Goal: Communication & Community: Answer question/provide support

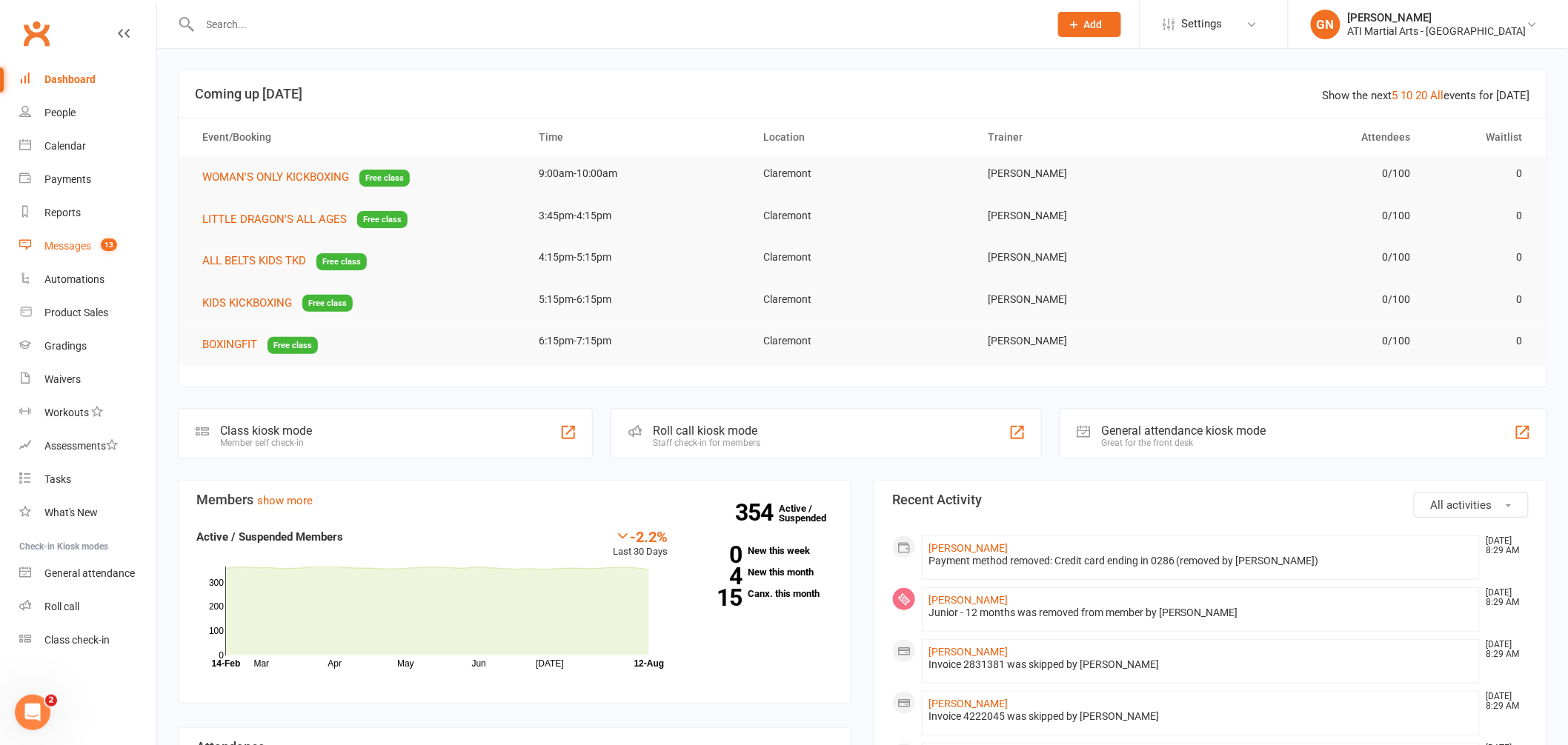
click at [77, 250] on div "Messages" at bounding box center [68, 246] width 46 height 12
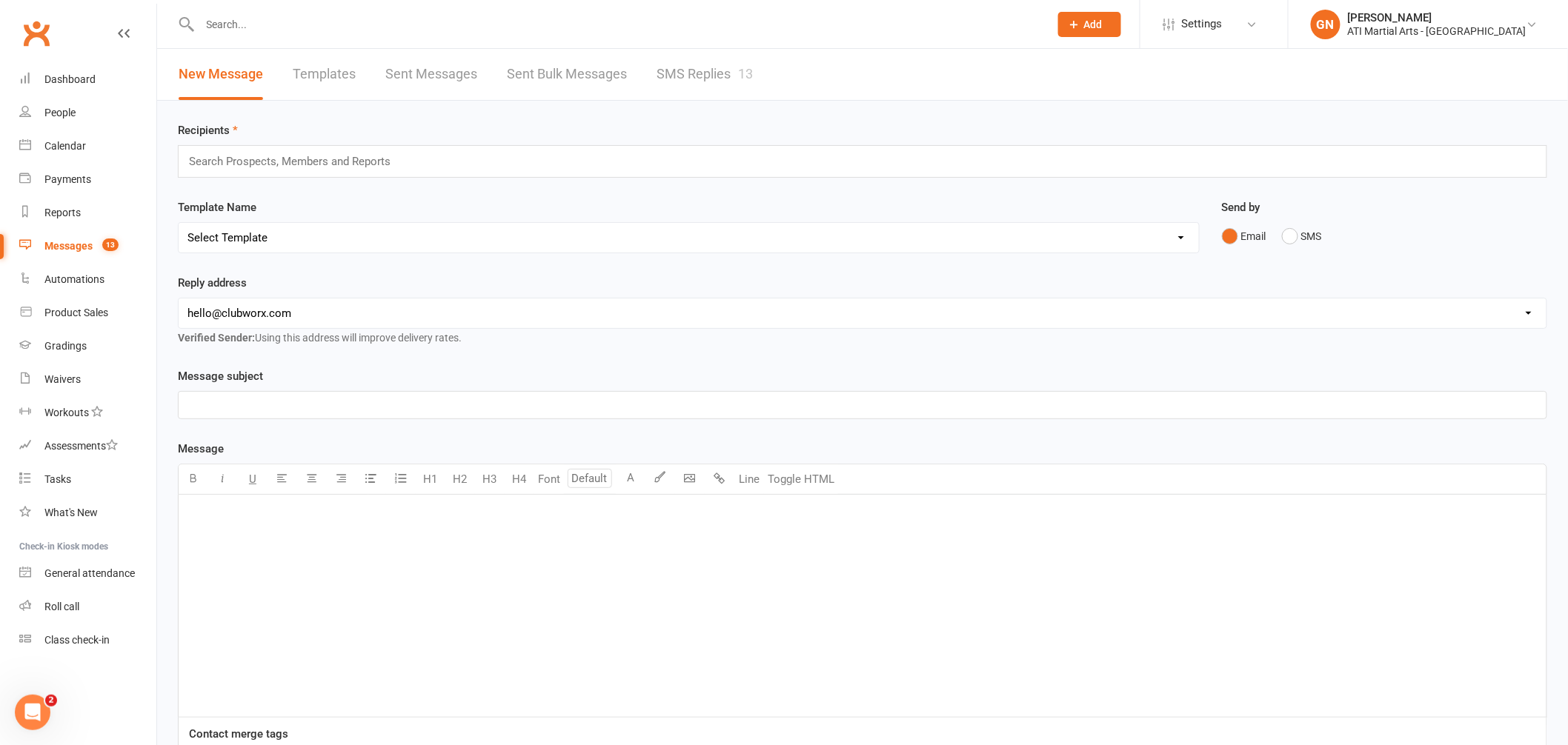
click at [708, 79] on link "SMS Replies 13" at bounding box center [704, 74] width 96 height 51
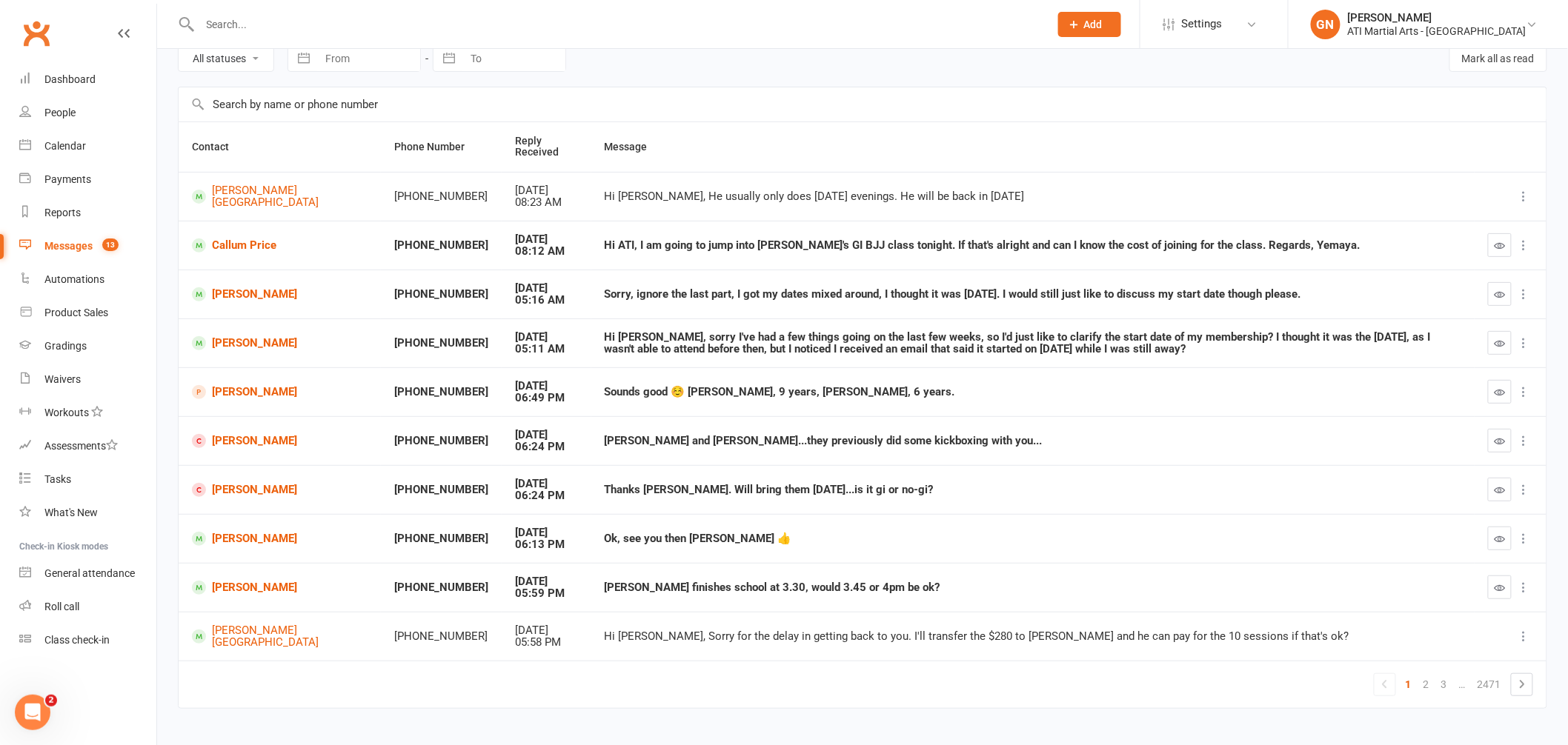
scroll to position [70, 0]
click at [1426, 682] on link "2" at bounding box center [1426, 685] width 18 height 20
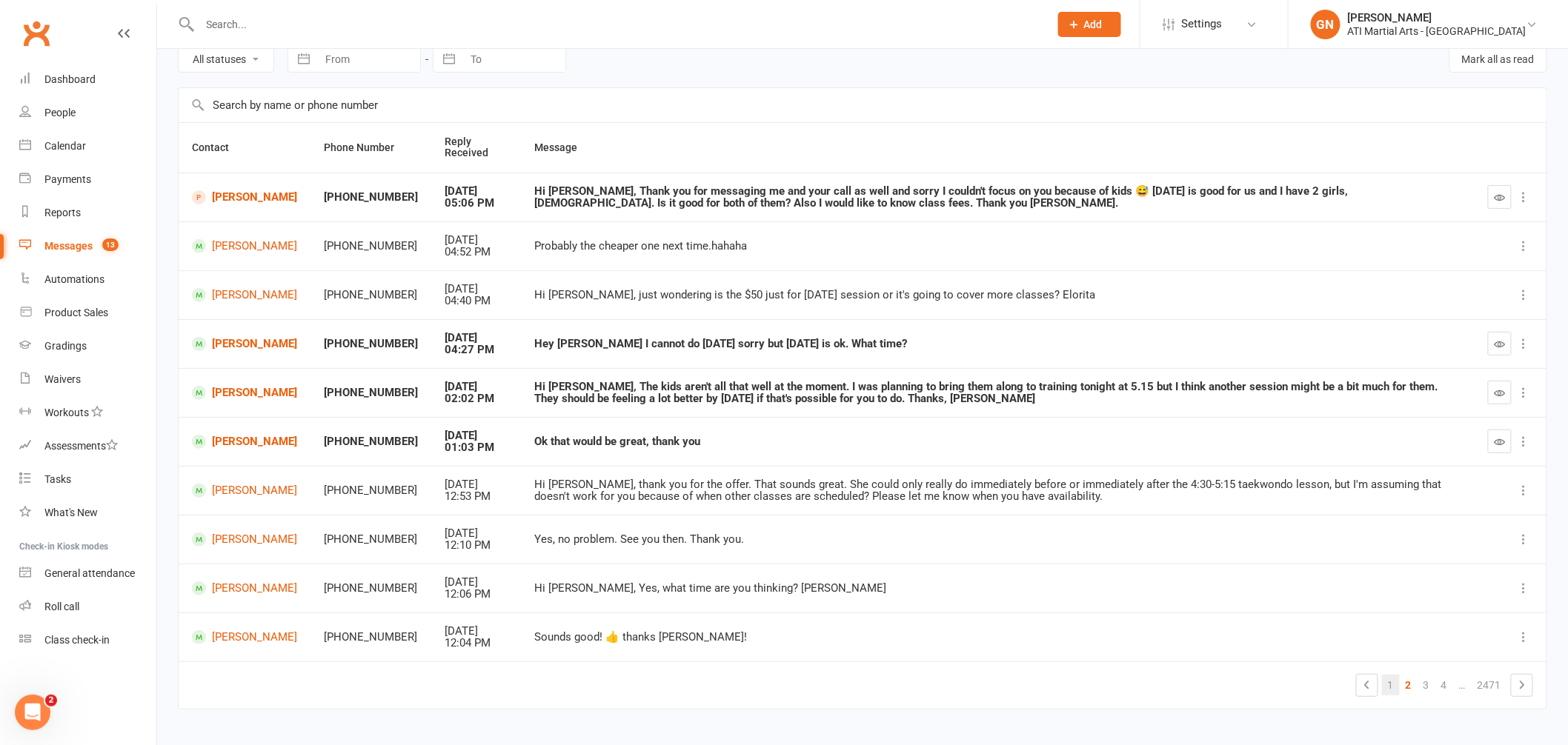
click at [1392, 687] on link "1" at bounding box center [1390, 685] width 18 height 20
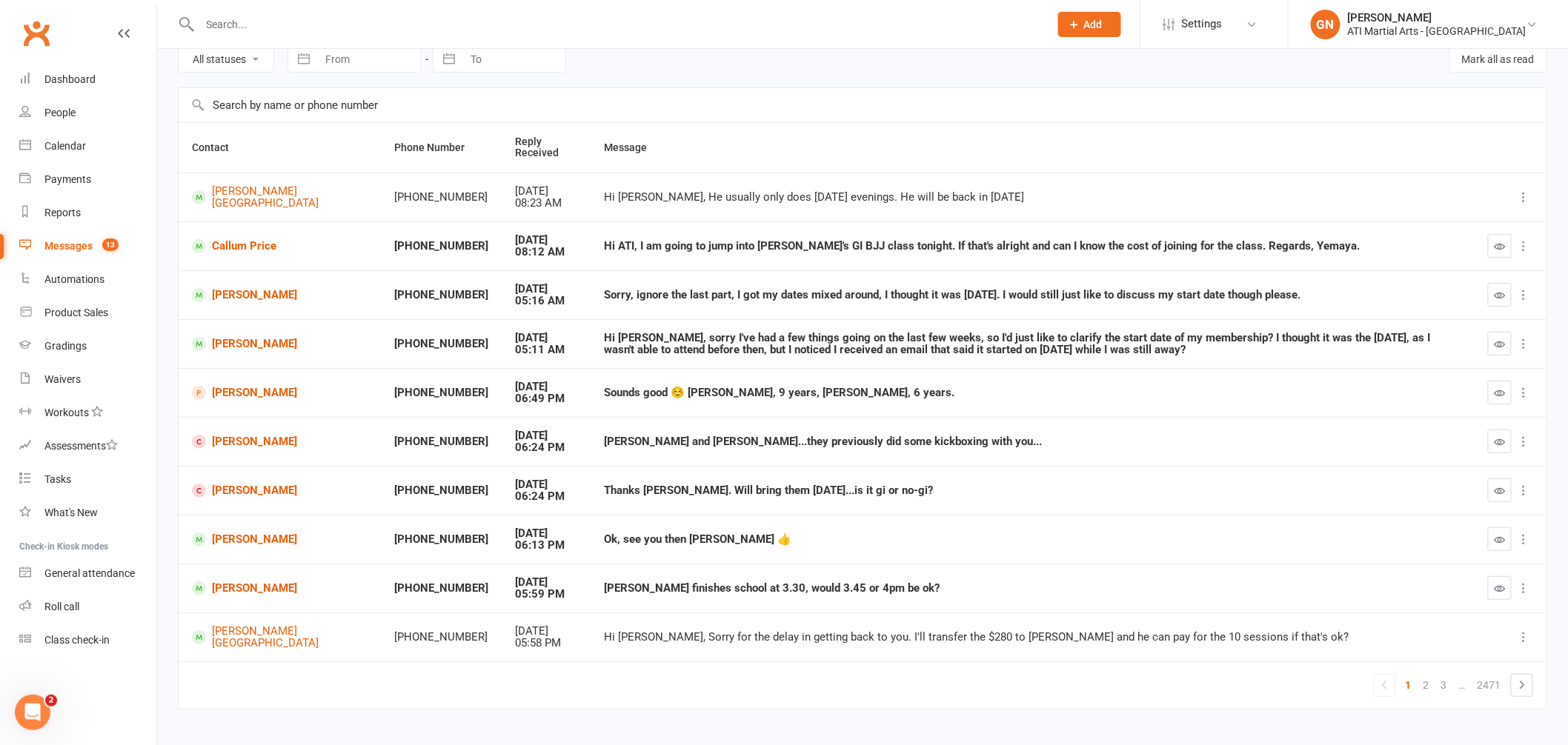
click at [249, 23] on input "text" at bounding box center [618, 24] width 844 height 20
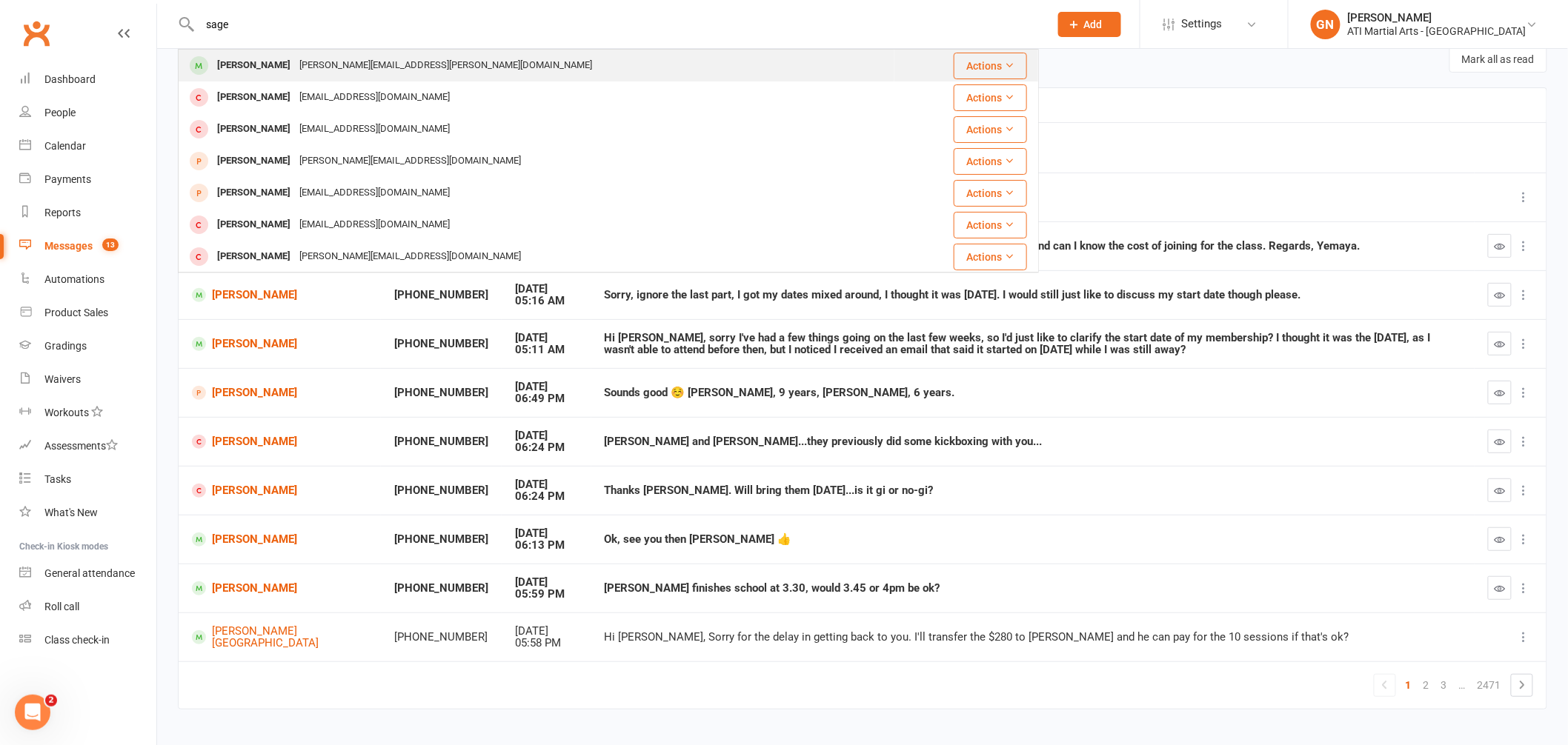
type input "sage"
click at [245, 64] on div "[PERSON_NAME]" at bounding box center [253, 65] width 83 height 21
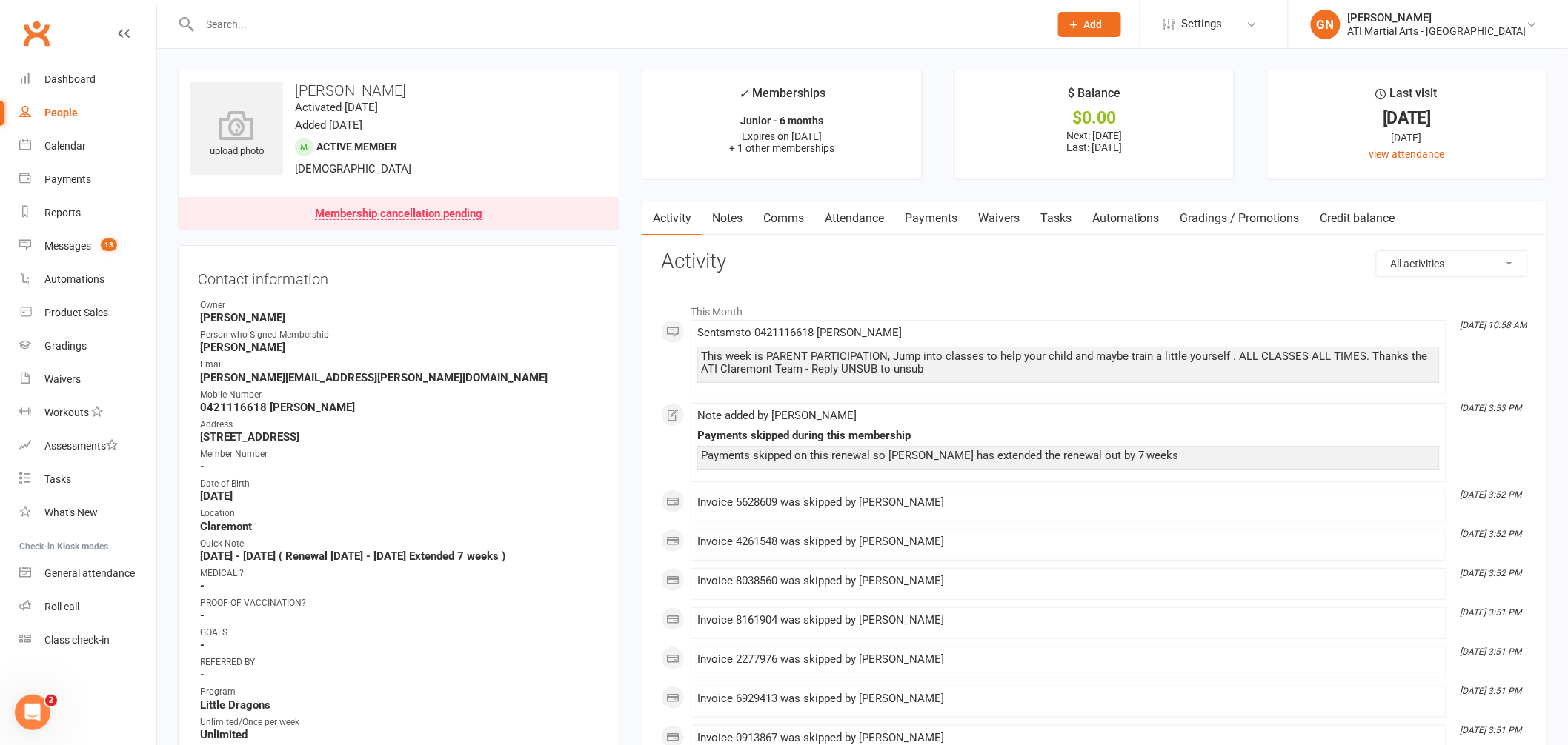
click at [245, 32] on input "text" at bounding box center [618, 24] width 844 height 20
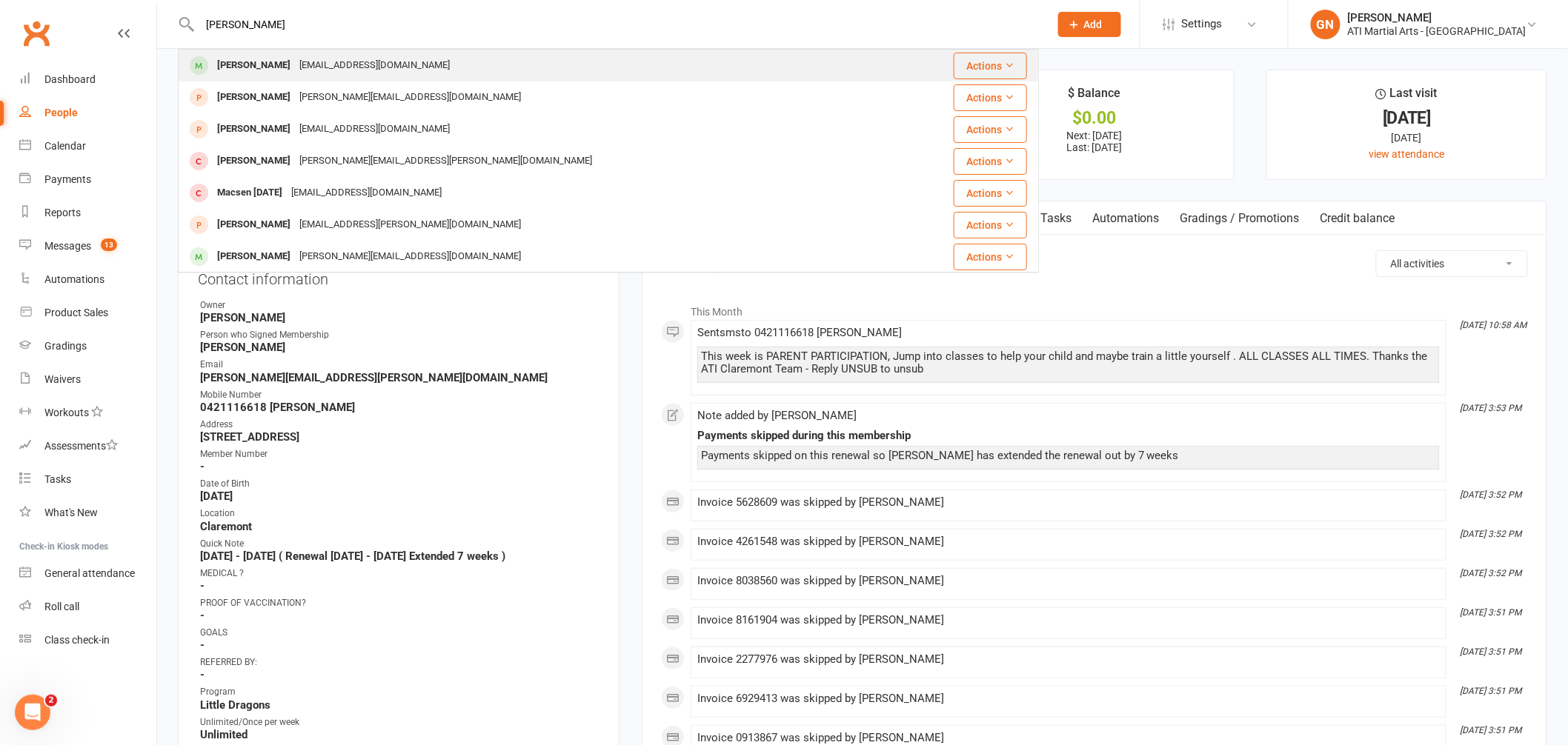
type input "[PERSON_NAME]"
click at [244, 69] on div "[PERSON_NAME]" at bounding box center [253, 65] width 83 height 21
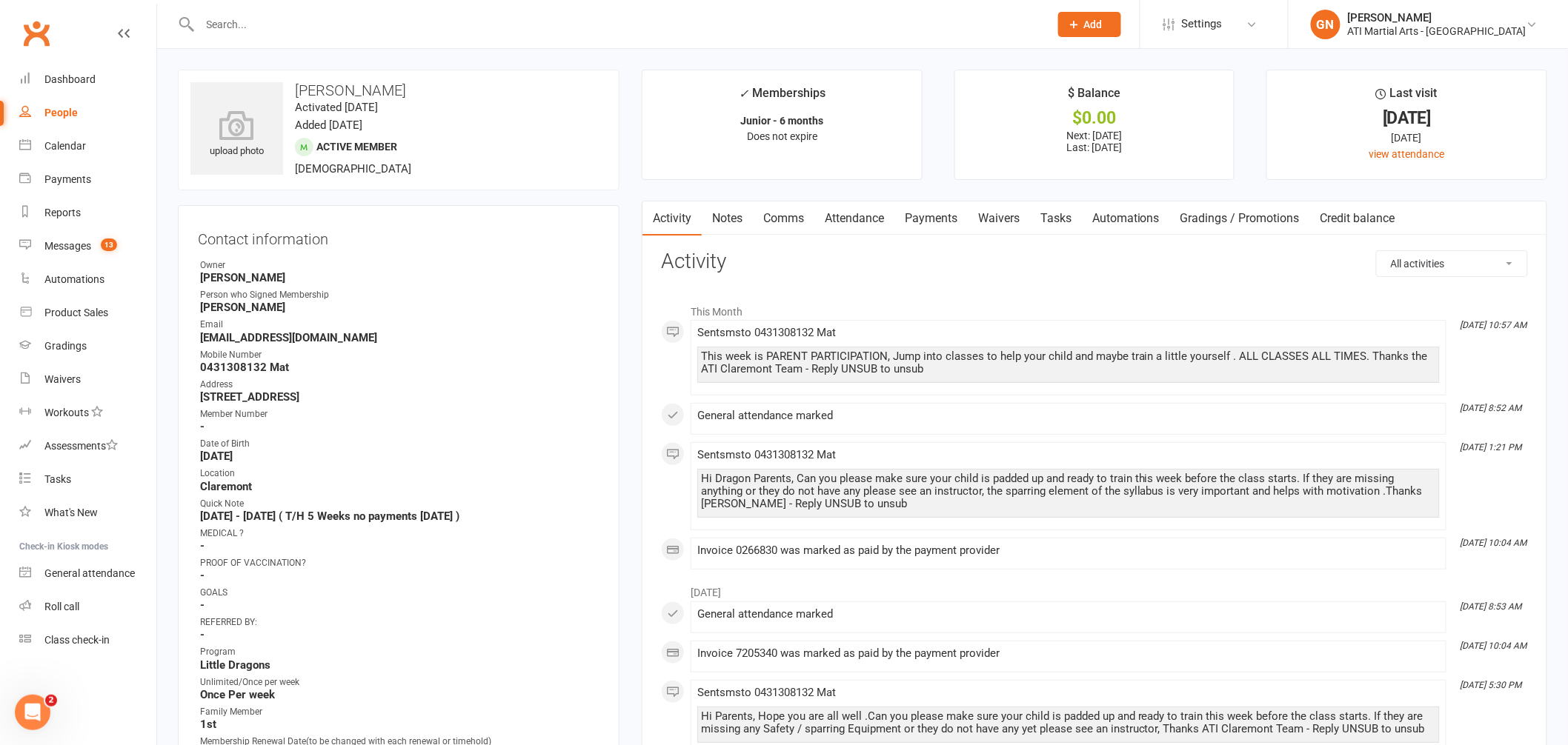
click at [720, 216] on link "Notes" at bounding box center [726, 218] width 51 height 34
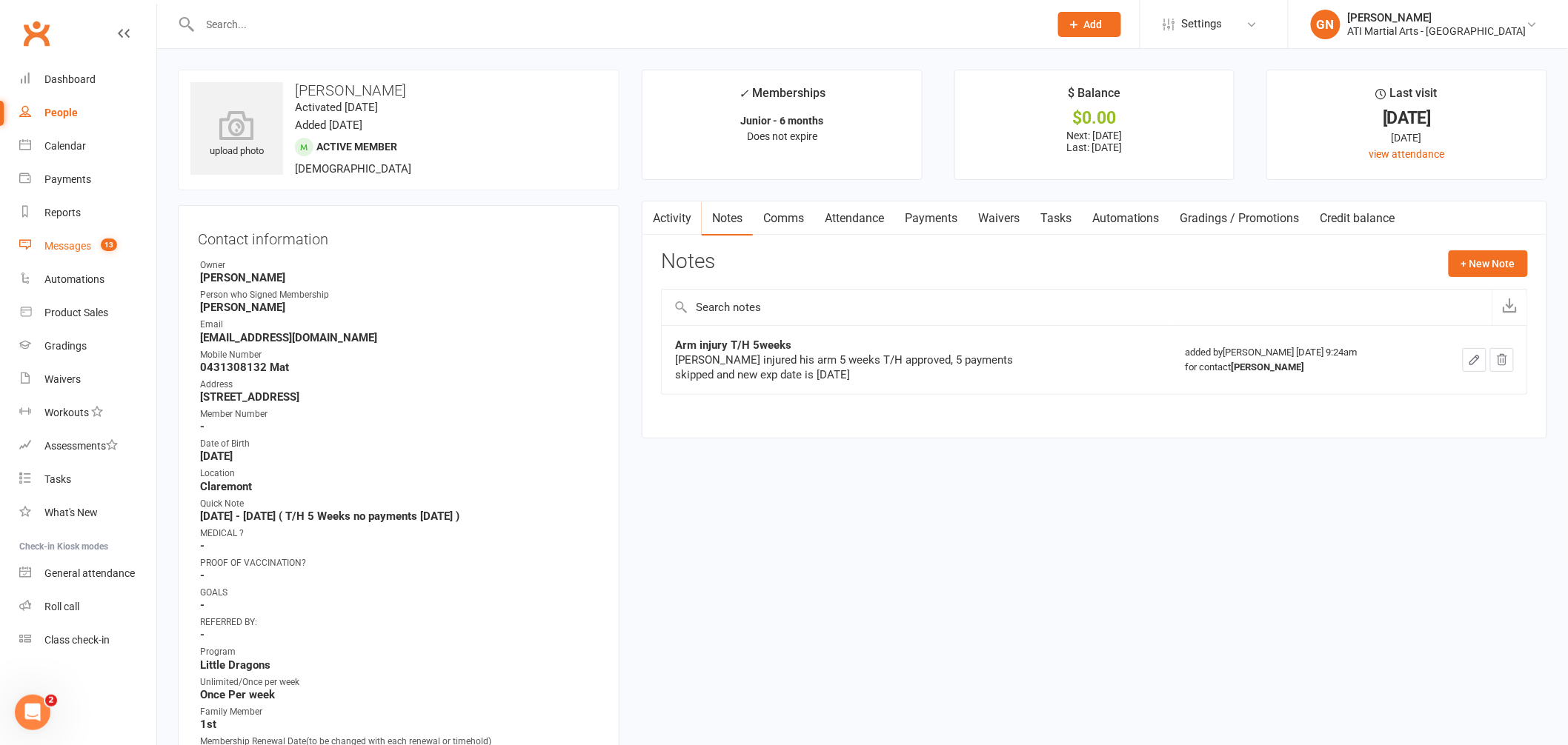
click at [58, 246] on div "Messages" at bounding box center [68, 246] width 46 height 12
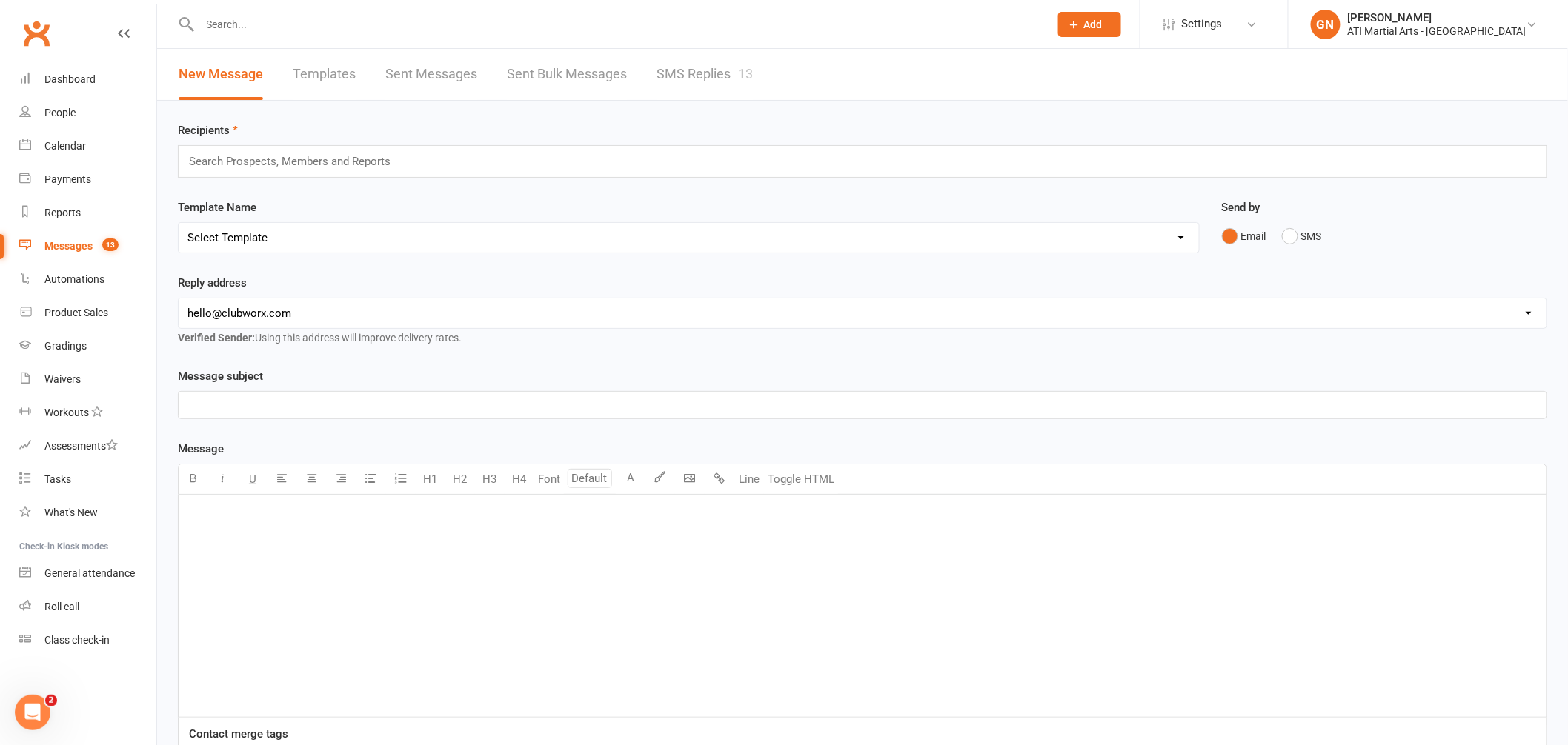
click at [697, 79] on link "SMS Replies 13" at bounding box center [704, 74] width 96 height 51
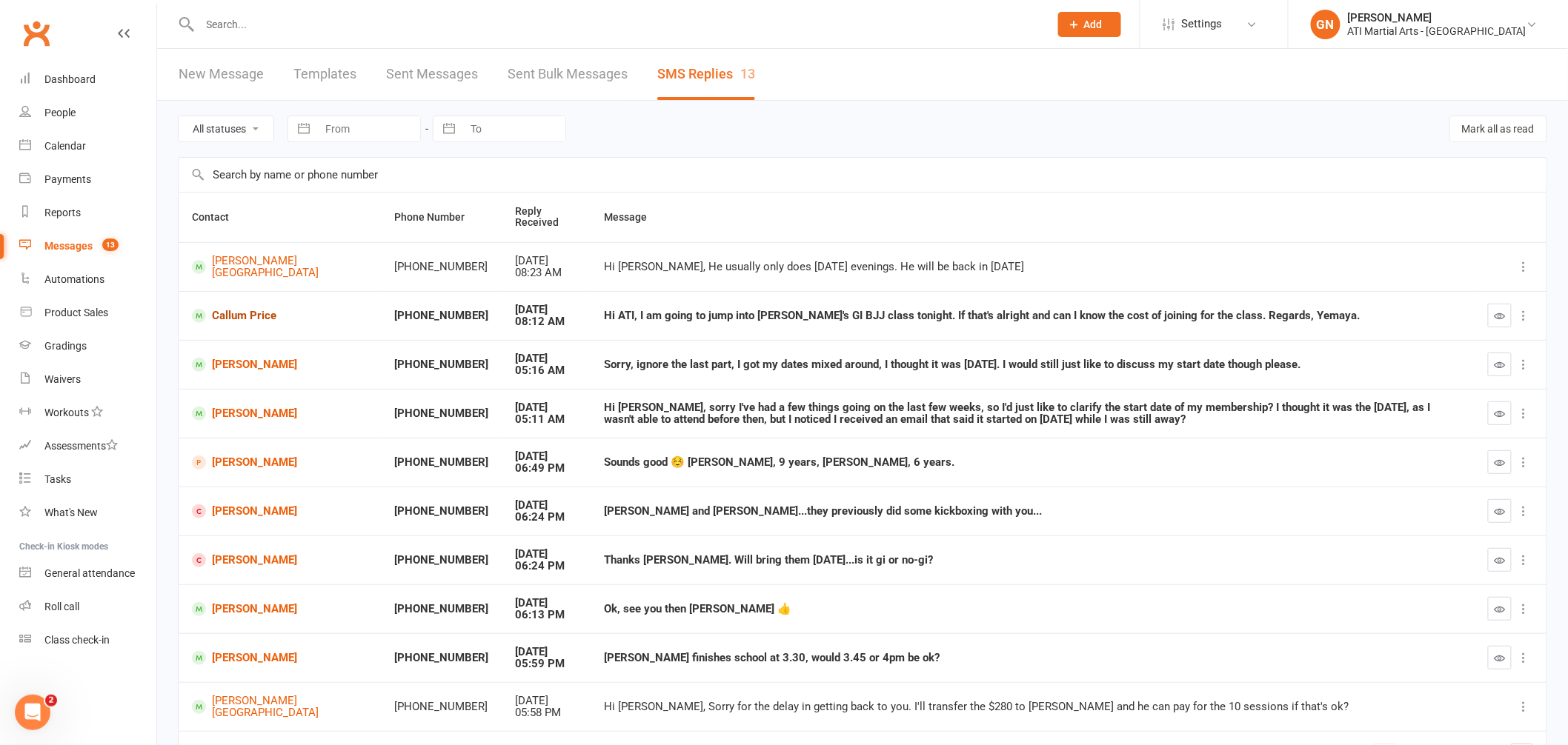
click at [248, 316] on link "Callum Price" at bounding box center [279, 315] width 175 height 14
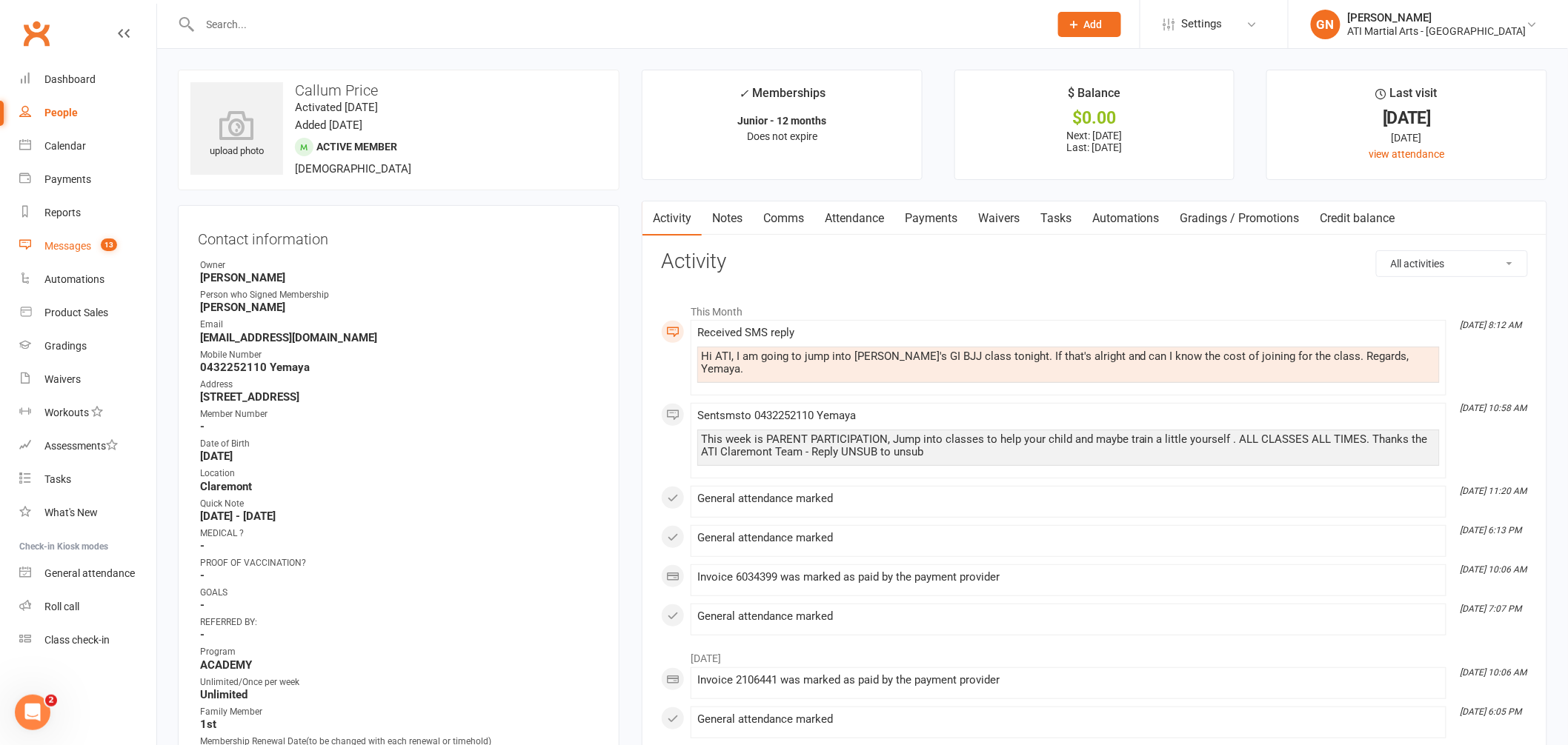
click at [66, 241] on div "Messages" at bounding box center [68, 246] width 46 height 12
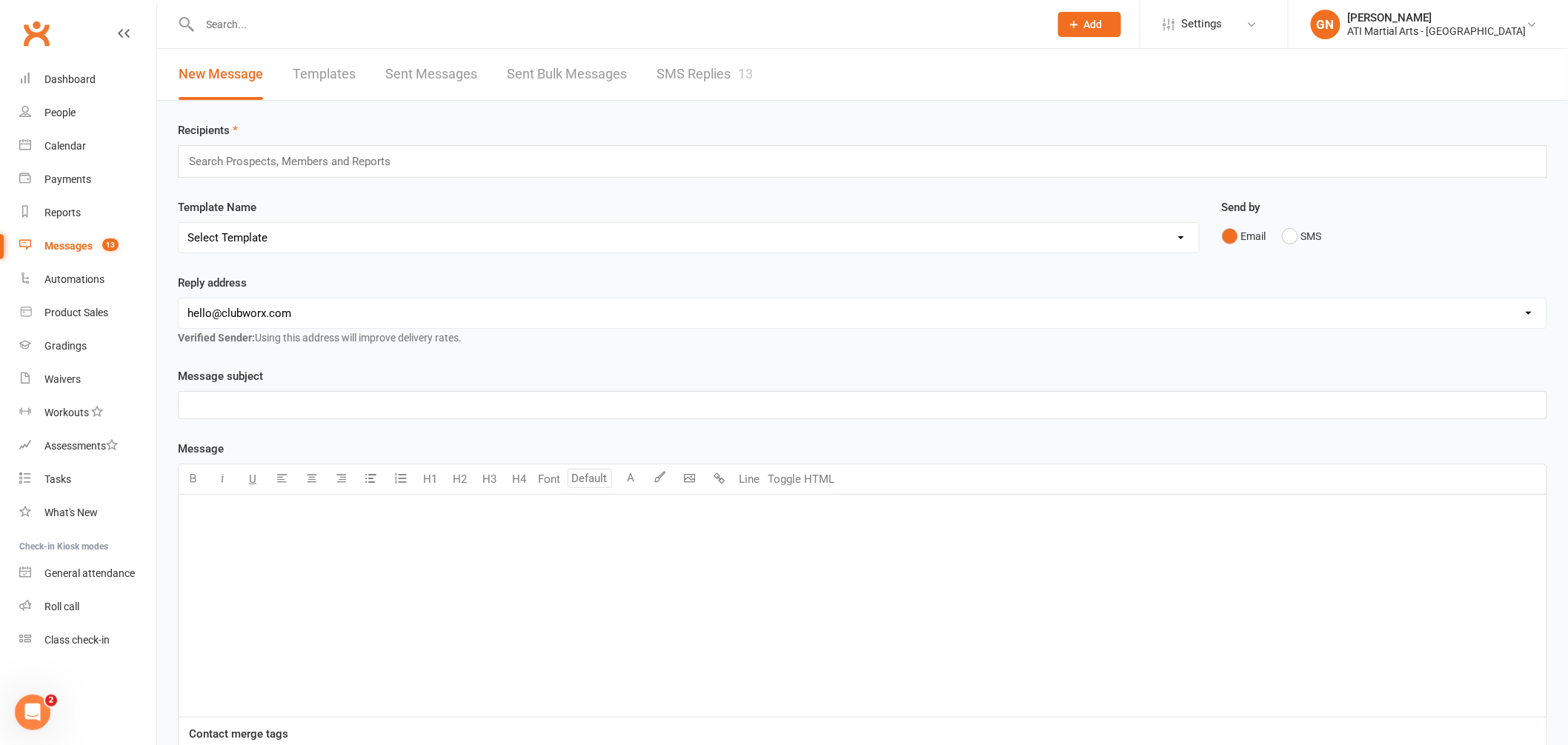
click at [701, 75] on link "SMS Replies 13" at bounding box center [704, 74] width 96 height 51
